Goal: Task Accomplishment & Management: Use online tool/utility

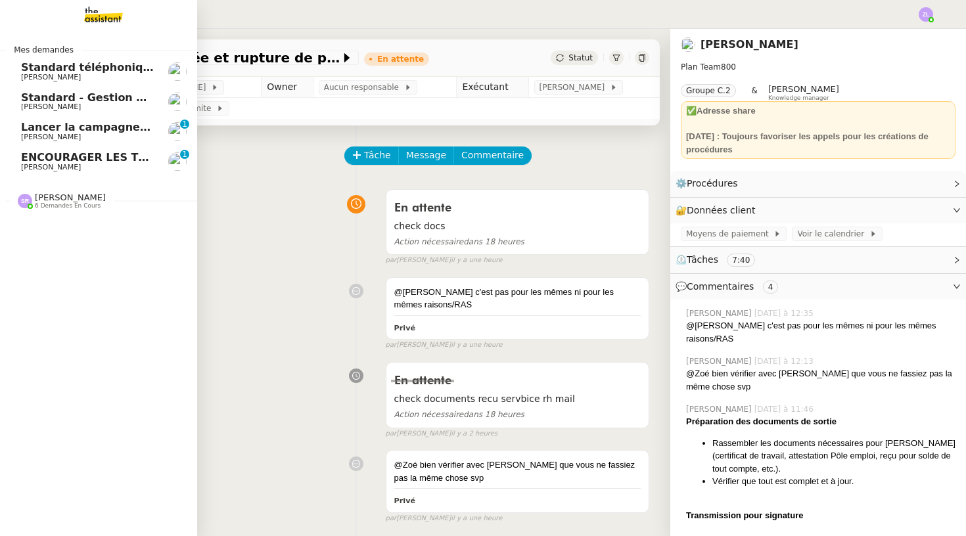
click at [41, 68] on span "Standard téléphonique - [DATE]" at bounding box center [115, 67] width 188 height 12
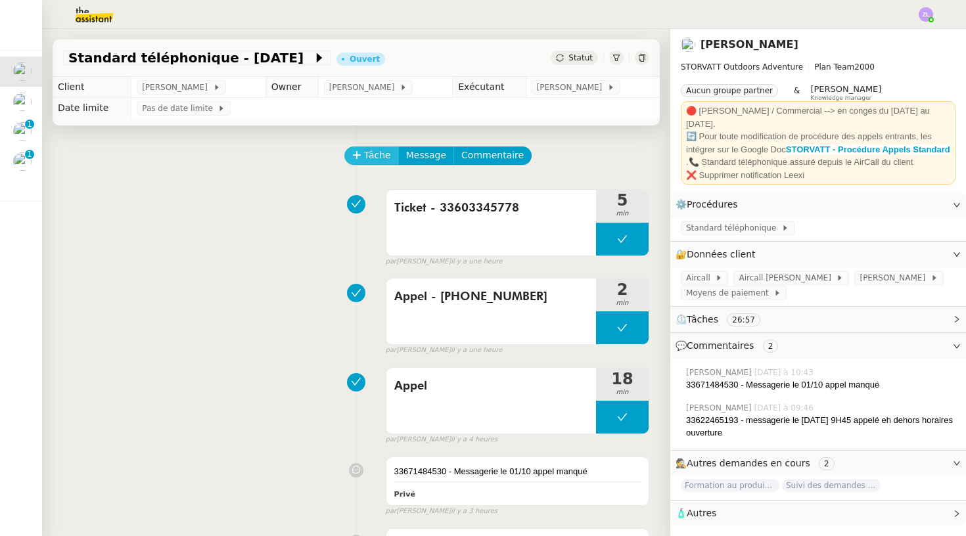
click at [376, 154] on span "Tâche" at bounding box center [377, 155] width 27 height 15
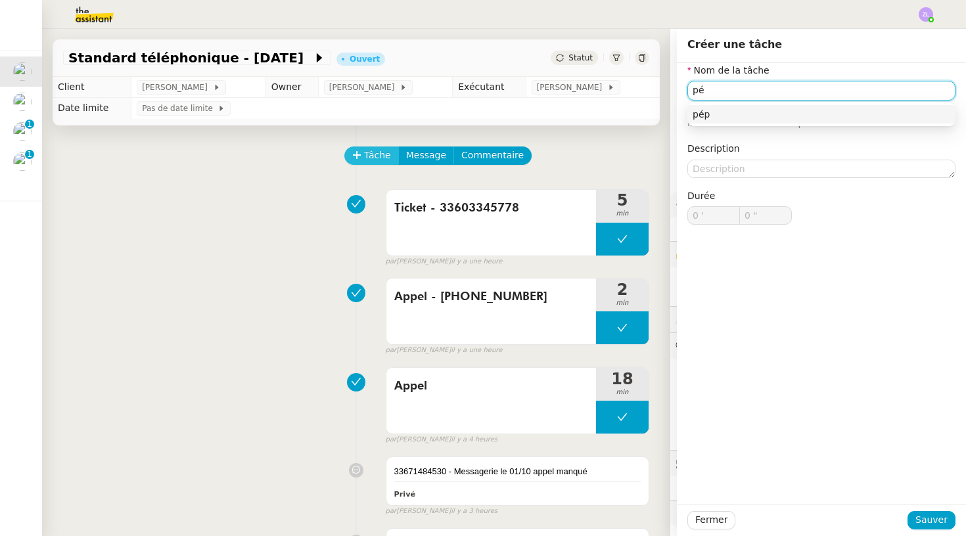
type input "p"
paste input "33627304197"
type input "Appel - [PHONE_NUMBER]"
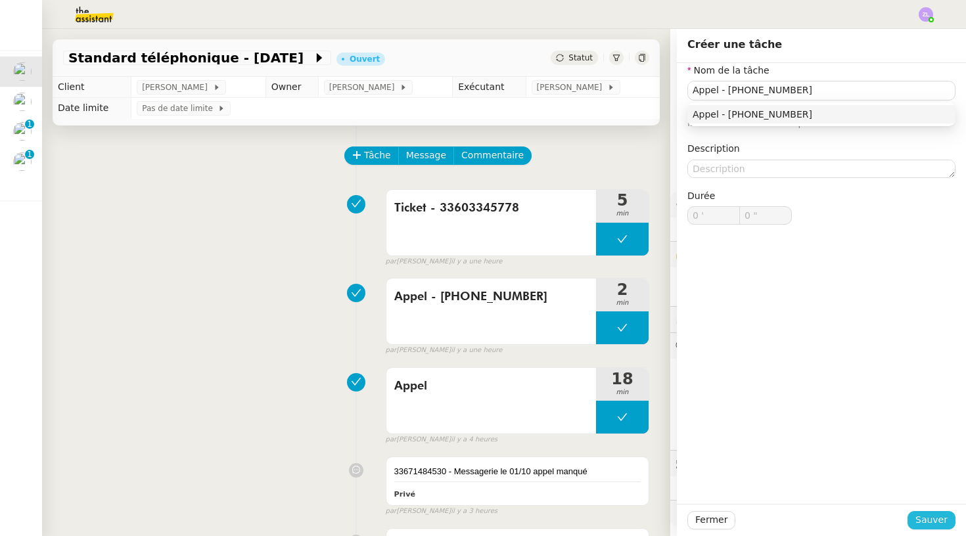
click at [939, 515] on span "Sauver" at bounding box center [932, 520] width 32 height 15
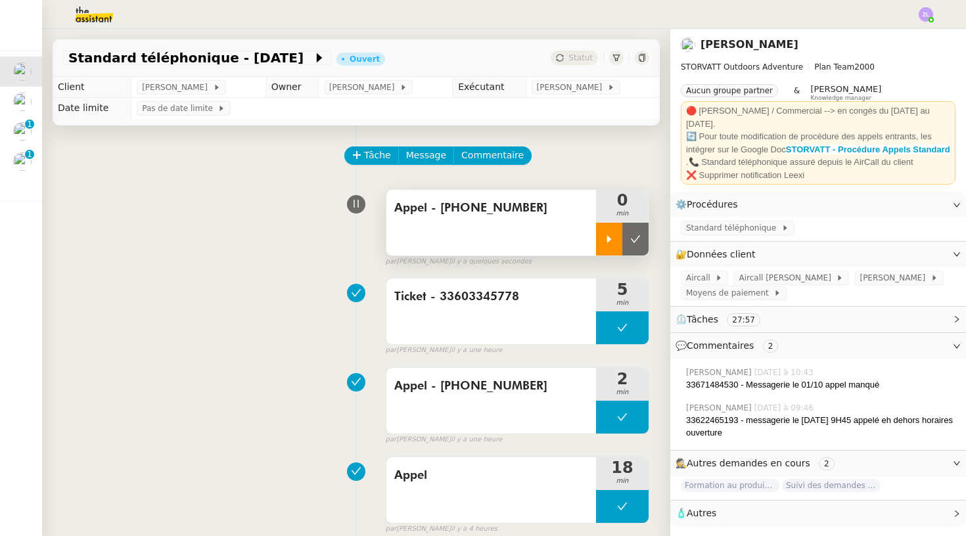
click at [604, 226] on div at bounding box center [609, 239] width 26 height 33
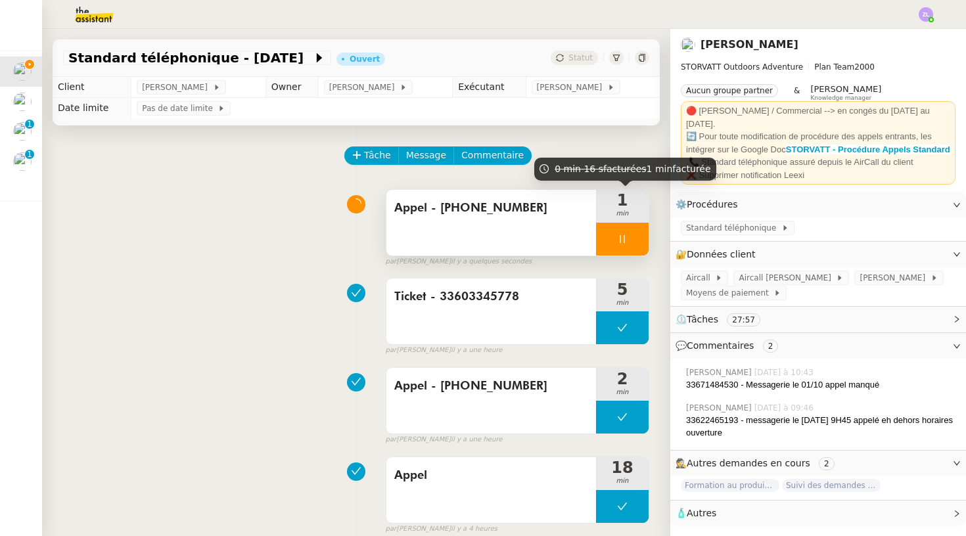
click at [619, 243] on icon at bounding box center [622, 239] width 11 height 11
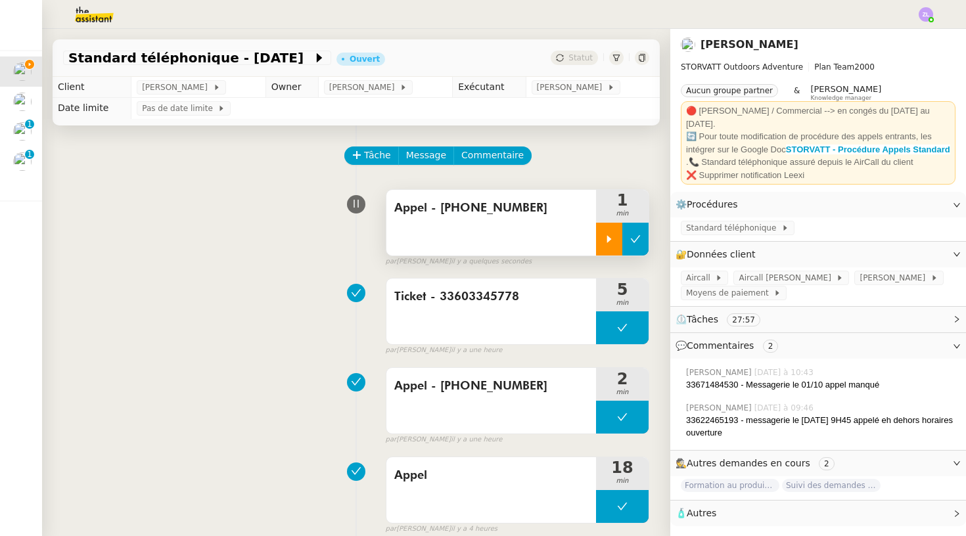
click at [632, 243] on icon at bounding box center [635, 239] width 11 height 11
click at [534, 248] on div "Appel - [PHONE_NUMBER]" at bounding box center [492, 223] width 210 height 66
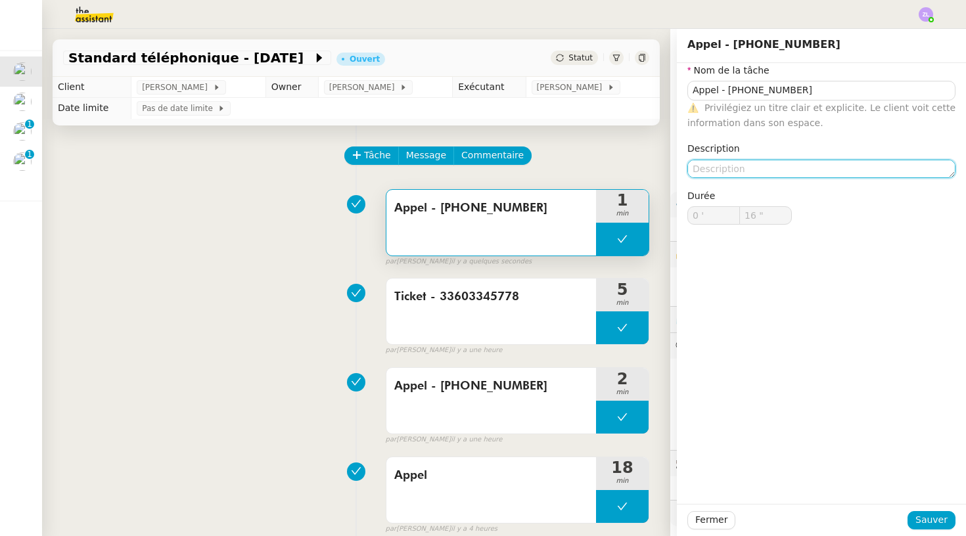
click at [715, 168] on textarea at bounding box center [822, 169] width 268 height 18
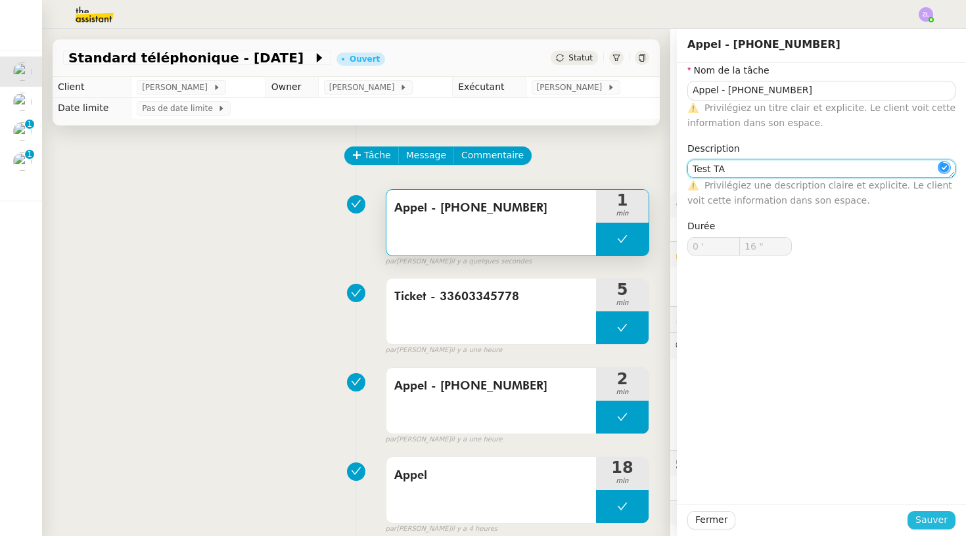
type textarea "Test TA"
click at [936, 529] on button "Sauver" at bounding box center [932, 520] width 48 height 18
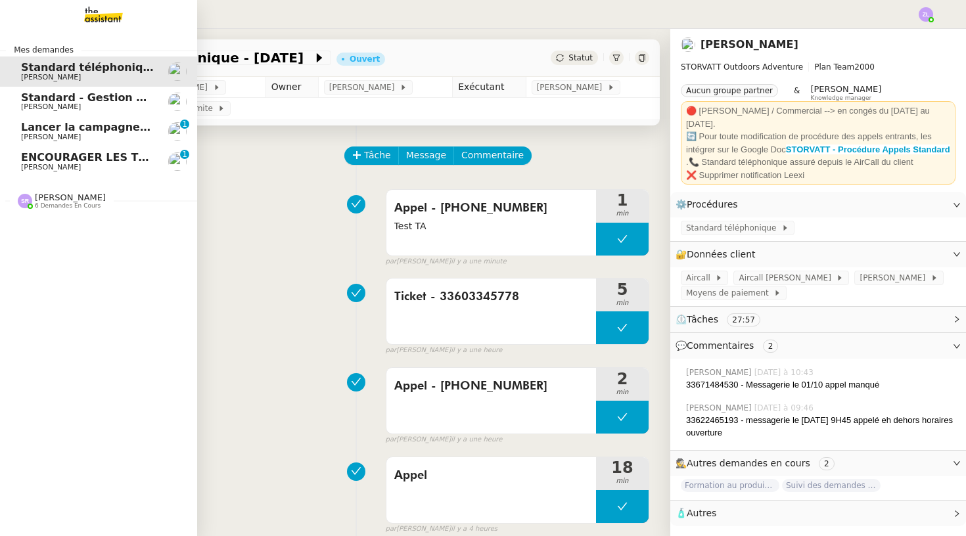
click at [72, 135] on span "[PERSON_NAME]" at bounding box center [87, 137] width 133 height 8
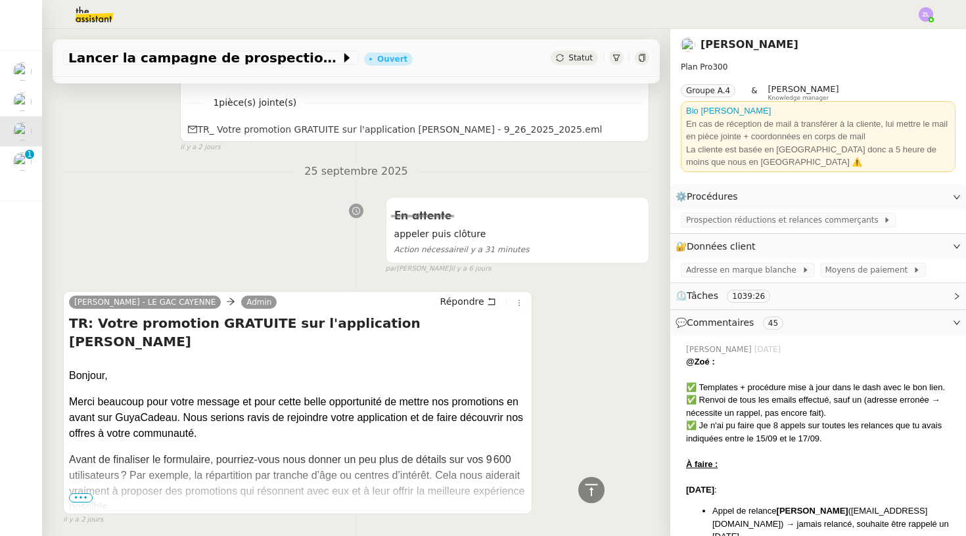
scroll to position [433, 0]
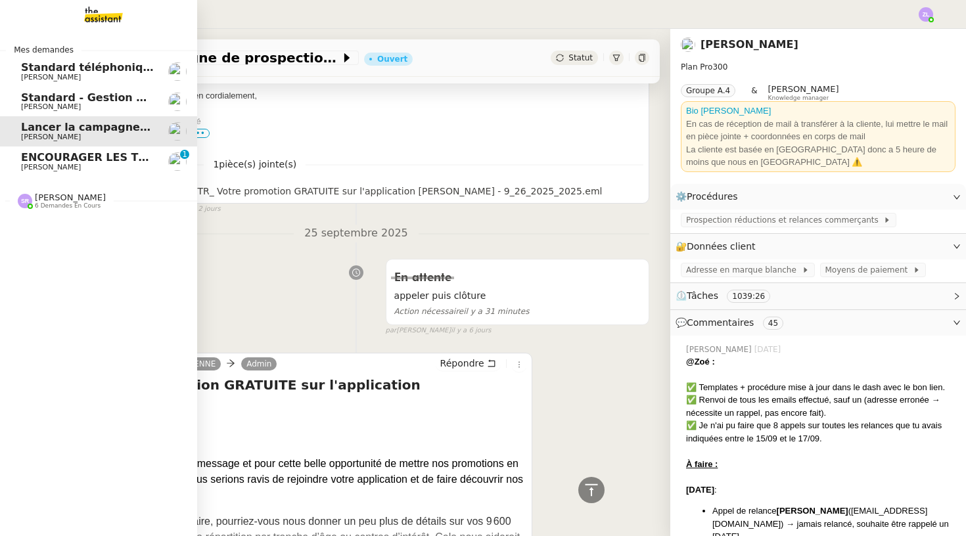
click at [23, 158] on span "ENCOURAGER LES TPE/PMI/PME À PASSER COMMANDE VIA LE SITE INTERNET - [DATE]" at bounding box center [274, 157] width 506 height 12
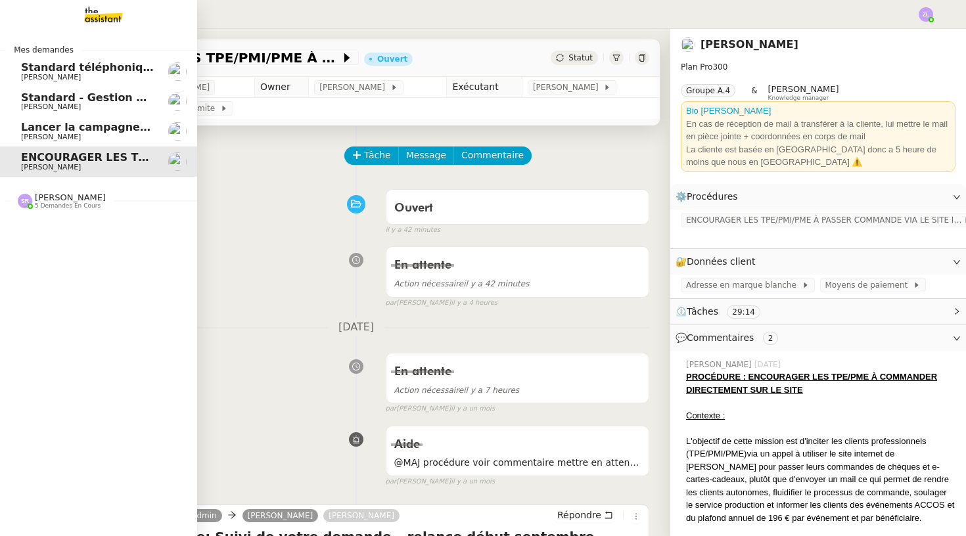
click at [31, 97] on span "Standard - Gestion des appels entrants - [DATE]" at bounding box center [163, 97] width 285 height 12
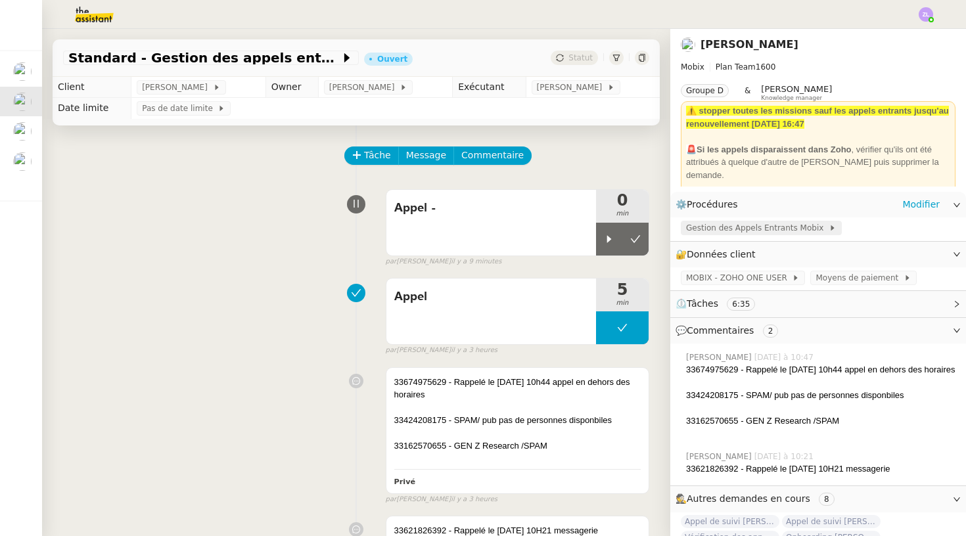
click at [759, 231] on span "Gestion des Appels Entrants Mobix" at bounding box center [757, 228] width 143 height 13
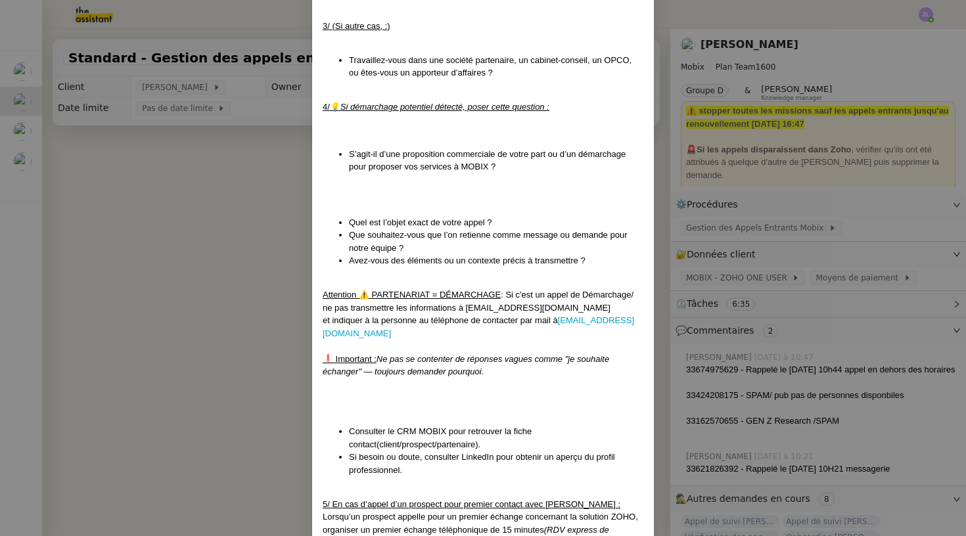
scroll to position [1295, 0]
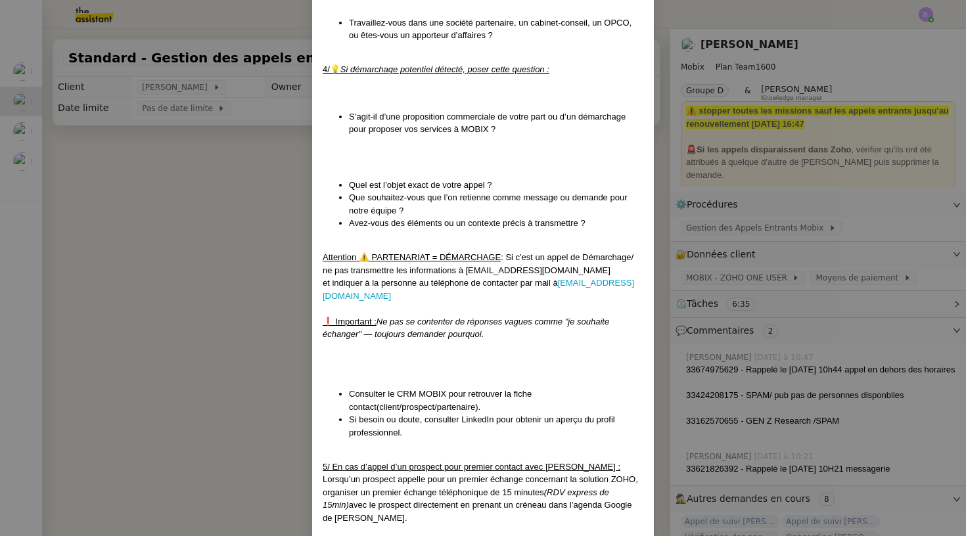
click at [165, 267] on nz-modal-container "Mise à jour le [DATE] Contexte : Cette procédure définit les étapes à suivre lo…" at bounding box center [483, 268] width 966 height 536
